Goal: Task Accomplishment & Management: Manage account settings

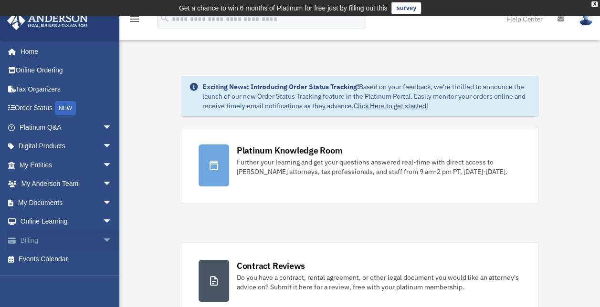
click at [103, 242] on span "arrow_drop_down" at bounding box center [112, 241] width 19 height 20
click at [56, 259] on link "$ Open Invoices" at bounding box center [69, 260] width 113 height 20
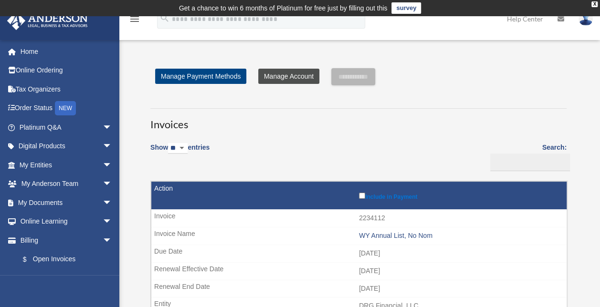
click at [286, 74] on link "Manage Account" at bounding box center [288, 76] width 61 height 15
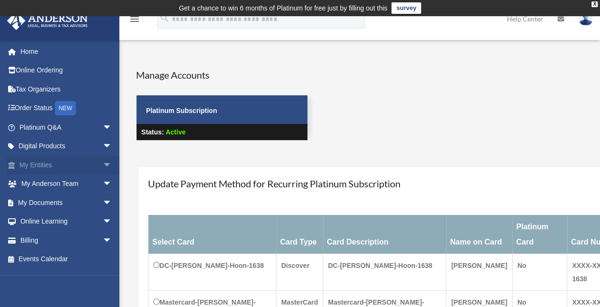
click at [56, 162] on link "My Entities arrow_drop_down" at bounding box center [67, 165] width 120 height 19
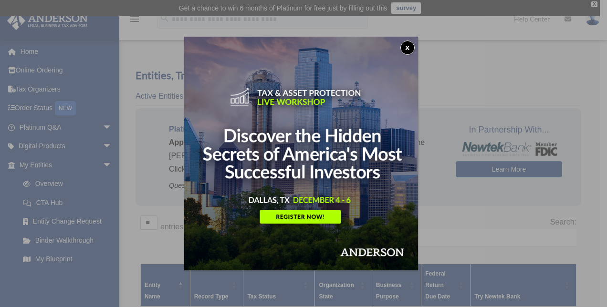
click at [410, 48] on button "x" at bounding box center [408, 48] width 14 height 14
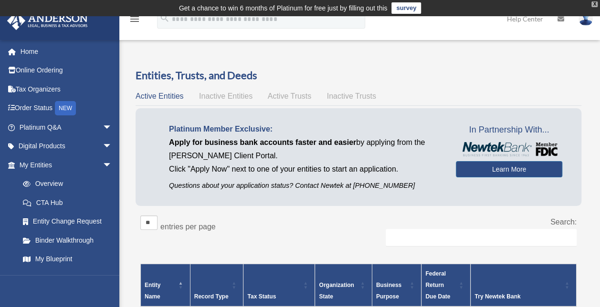
click at [595, 6] on div "X" at bounding box center [595, 4] width 6 height 6
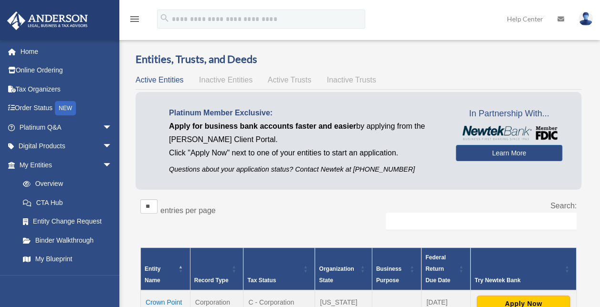
click at [588, 15] on img at bounding box center [586, 19] width 14 height 14
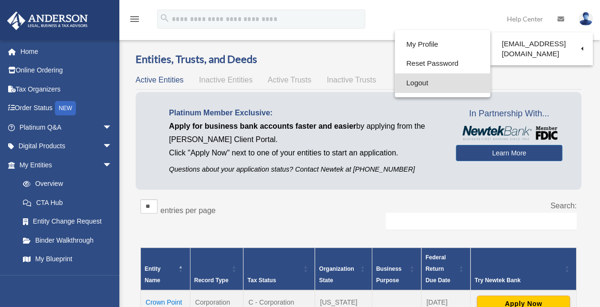
click at [419, 85] on link "Logout" at bounding box center [442, 84] width 95 height 20
